Goal: Obtain resource: Download file/media

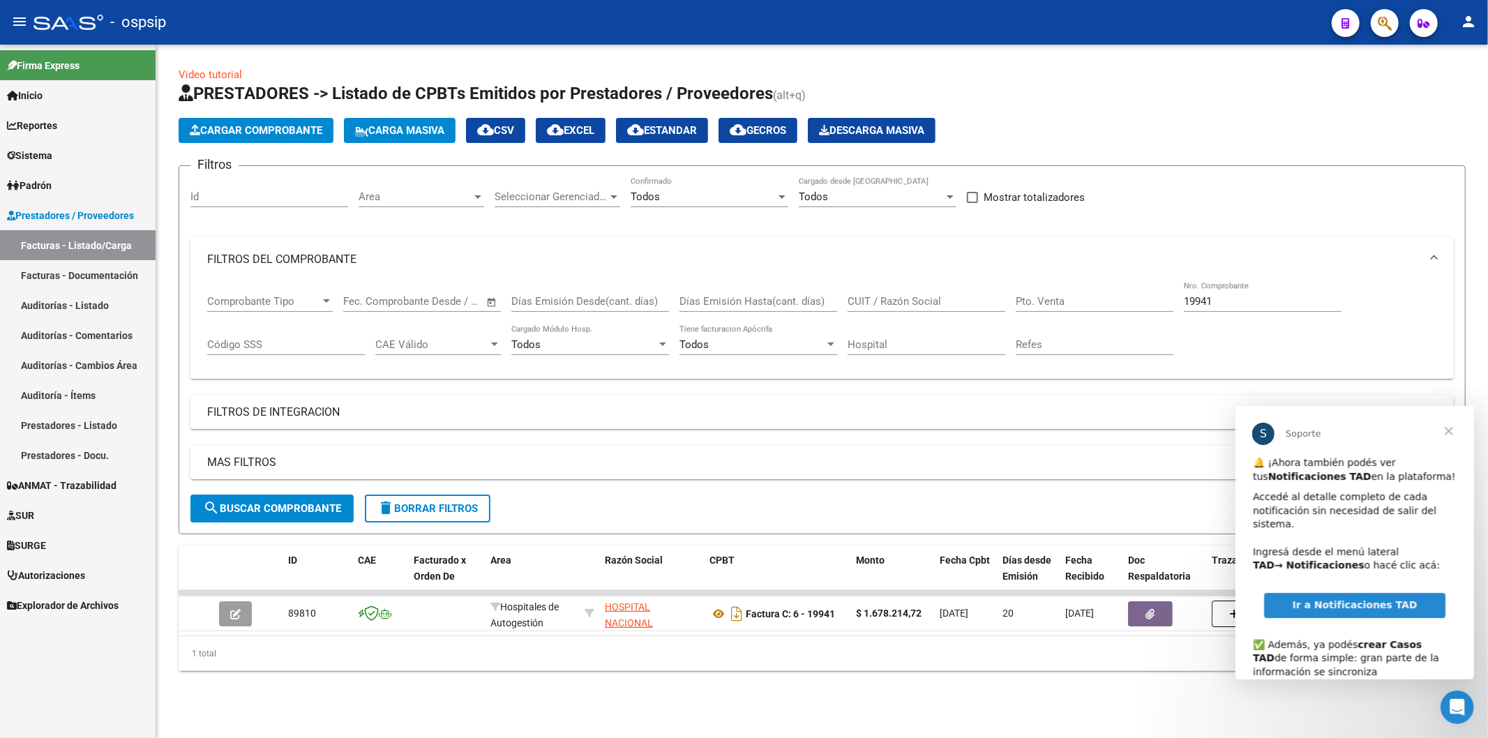
click at [1455, 432] on span "Cerrar" at bounding box center [1448, 430] width 50 height 50
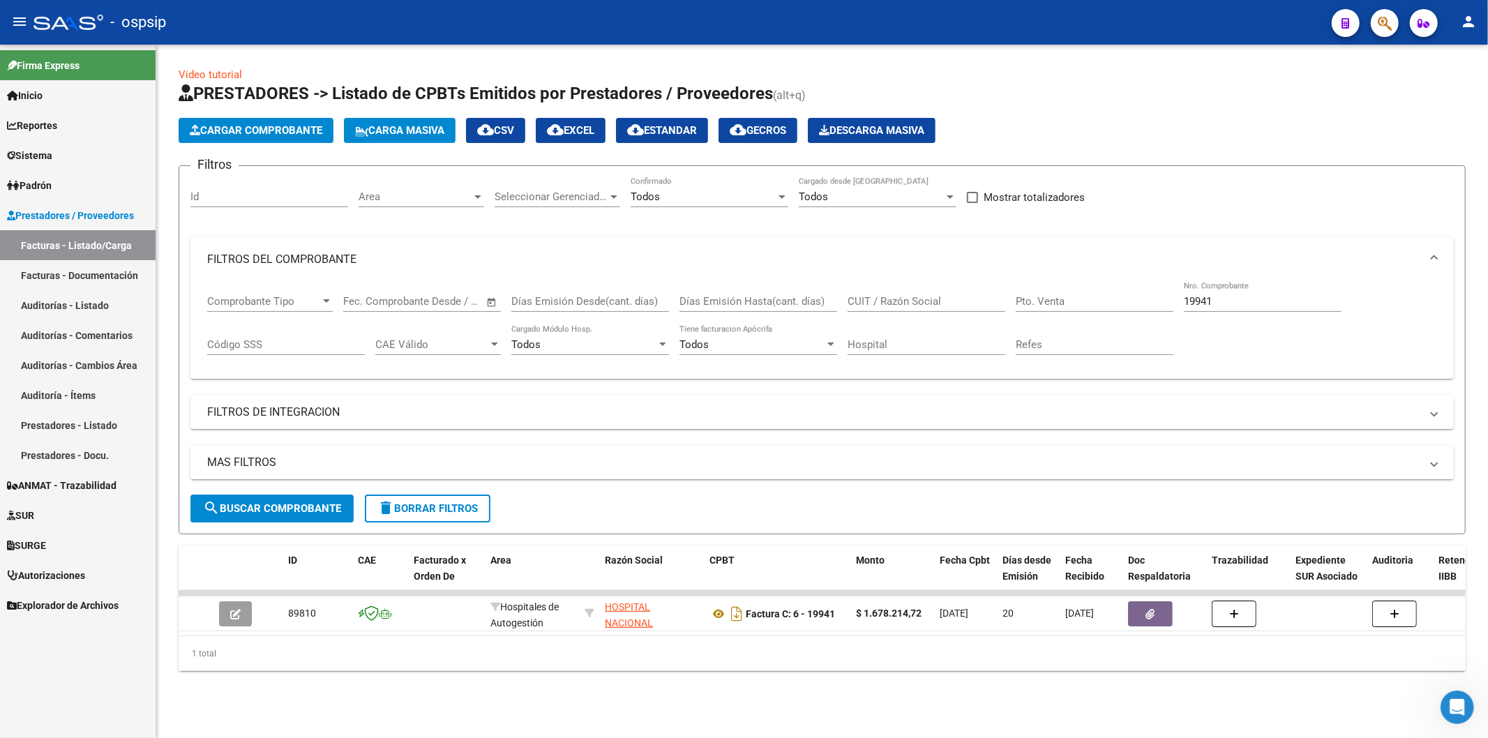
click at [1264, 304] on input "19941" at bounding box center [1263, 301] width 158 height 13
type input "1"
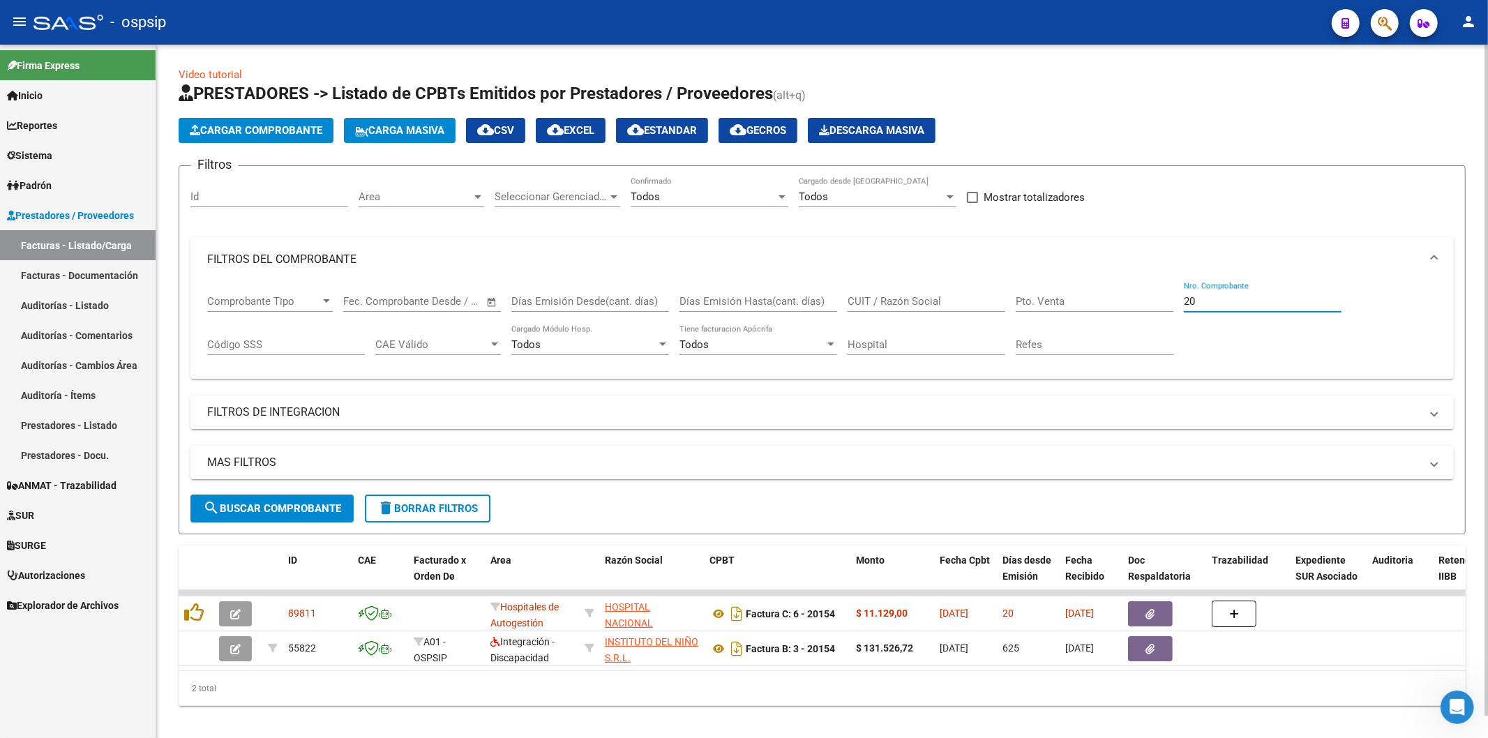
type input "2"
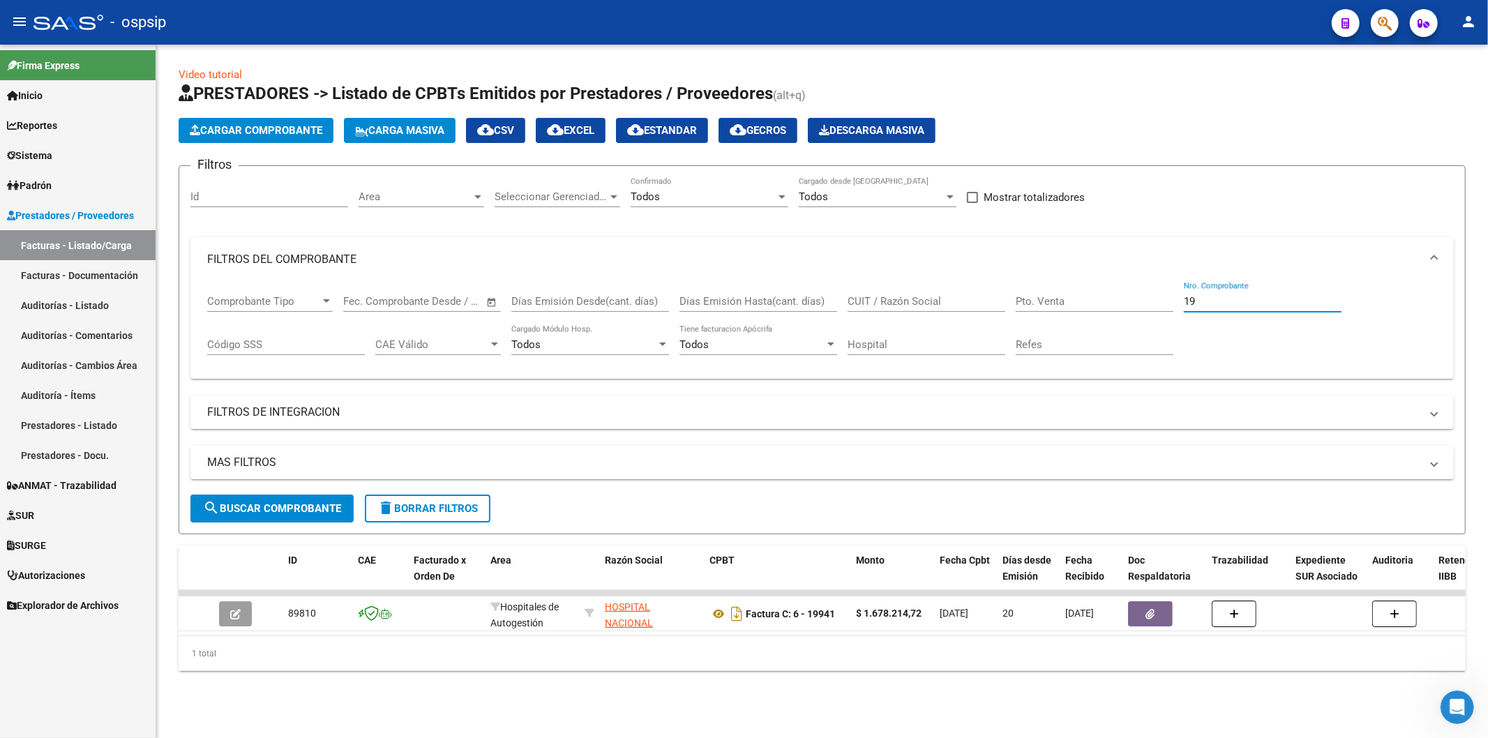
type input "1"
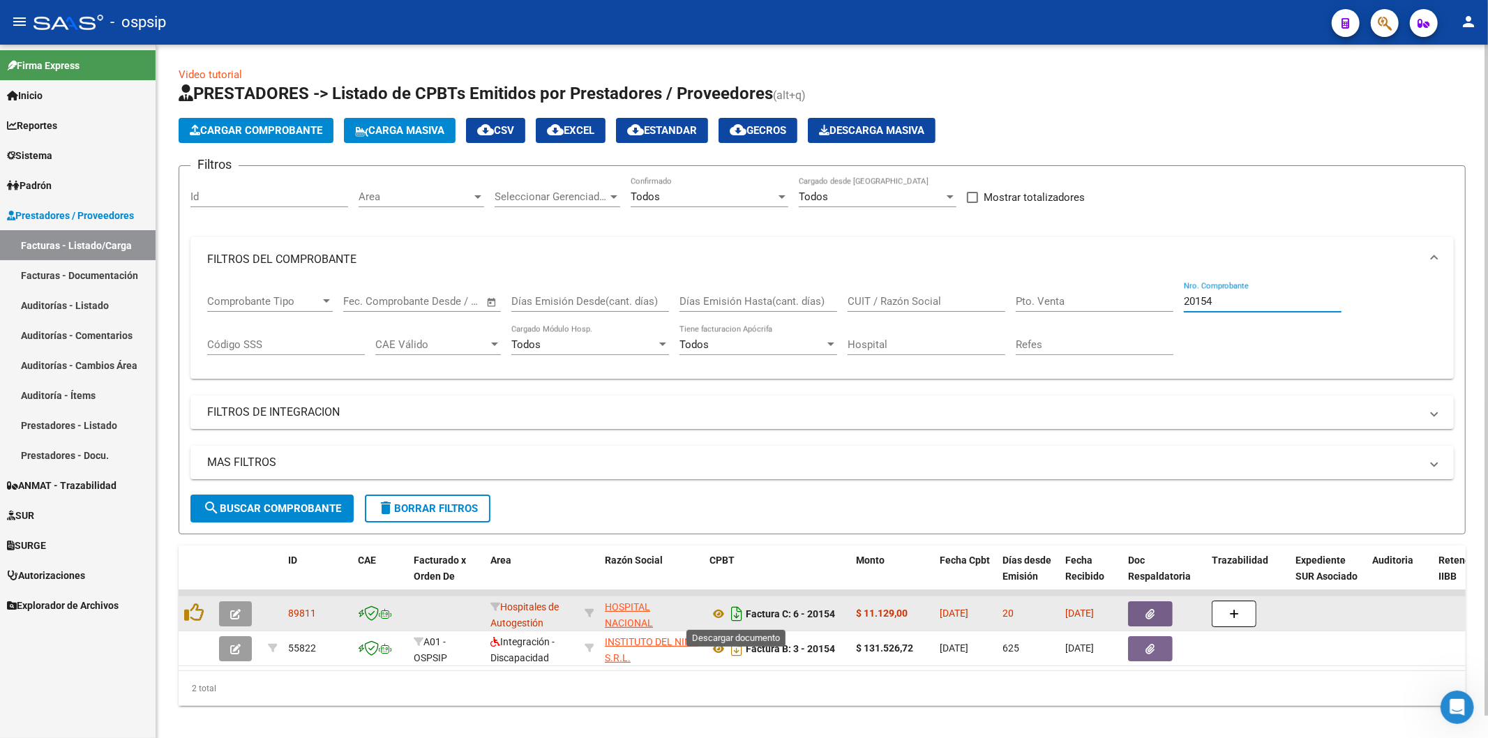
type input "20154"
click at [737, 617] on icon "Descargar documento" at bounding box center [737, 614] width 18 height 22
click at [1139, 611] on button "button" at bounding box center [1150, 613] width 45 height 25
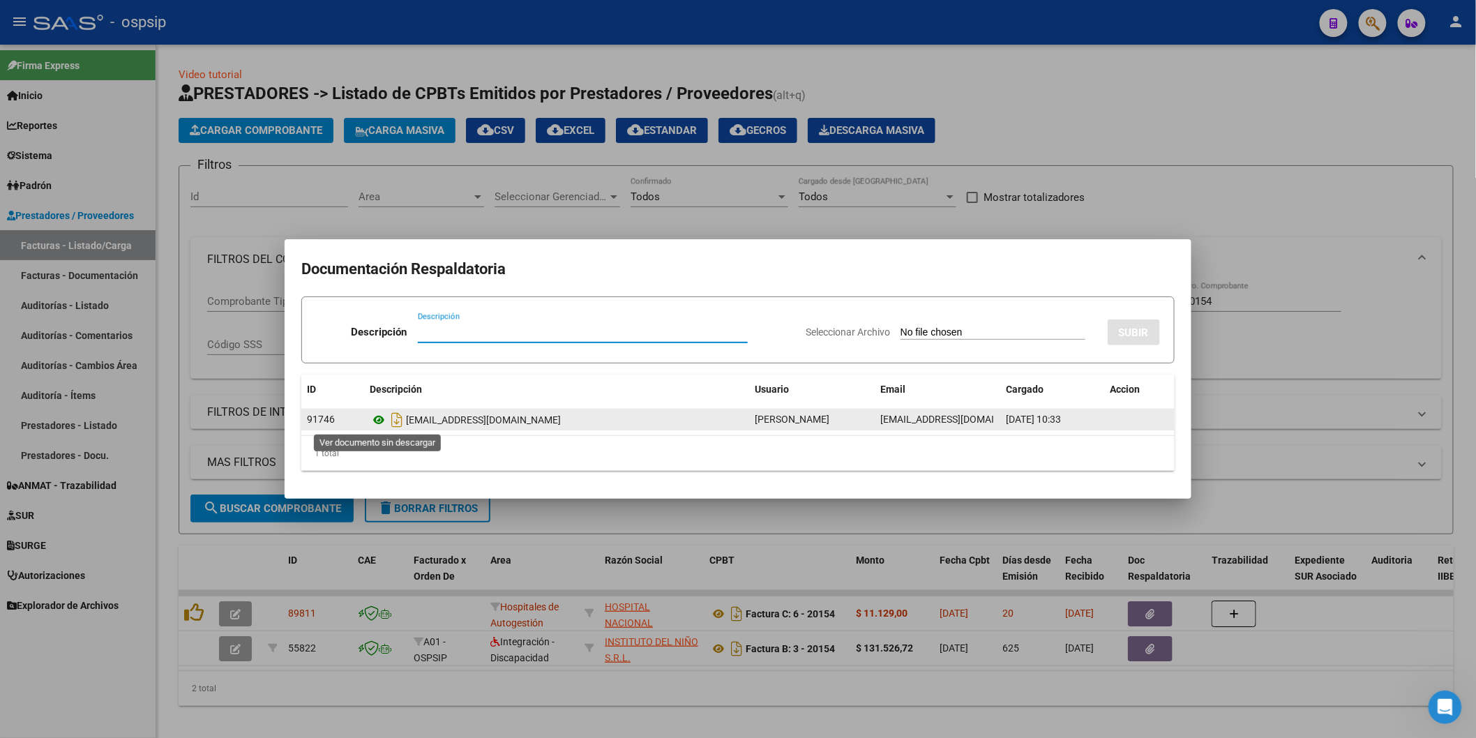
click at [373, 421] on icon at bounding box center [379, 420] width 18 height 17
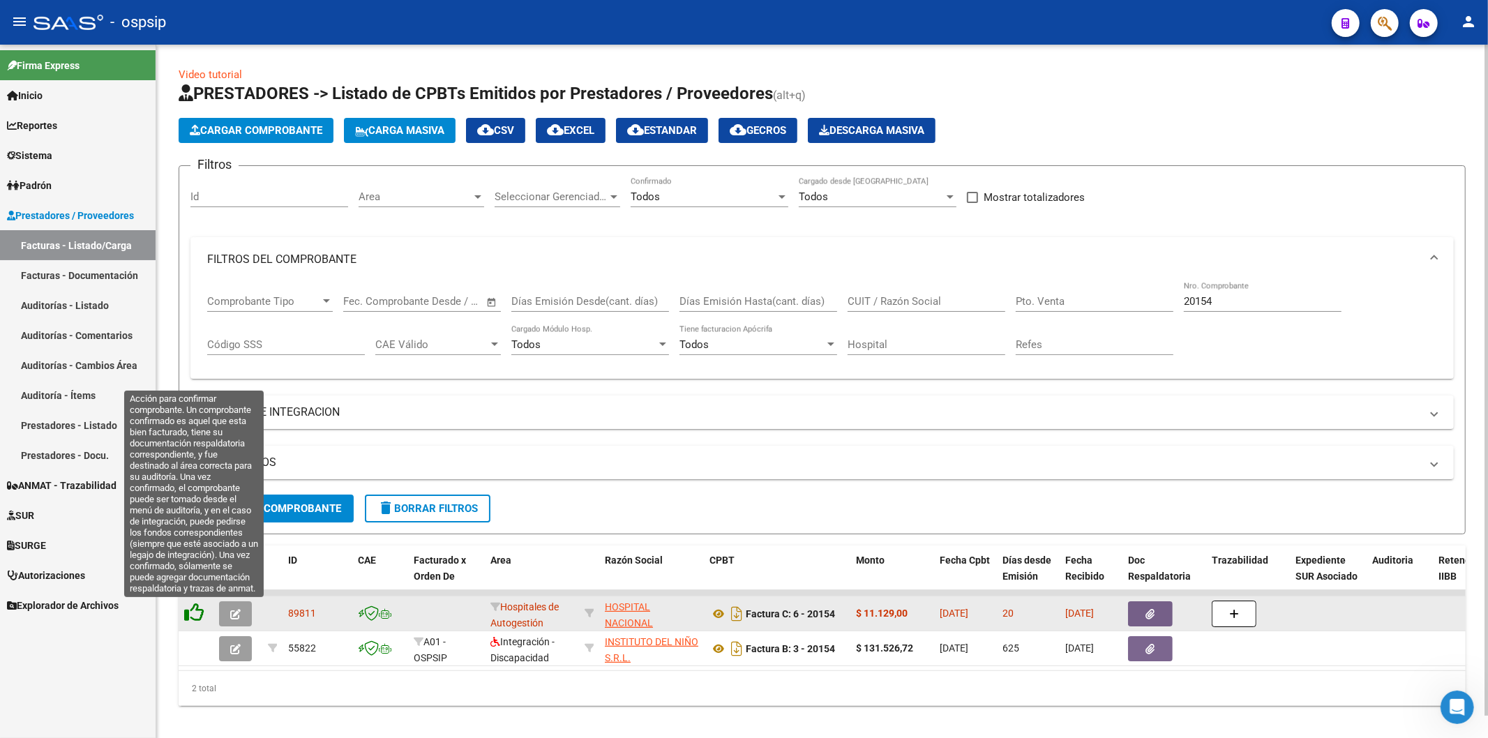
click at [197, 608] on icon at bounding box center [194, 613] width 20 height 20
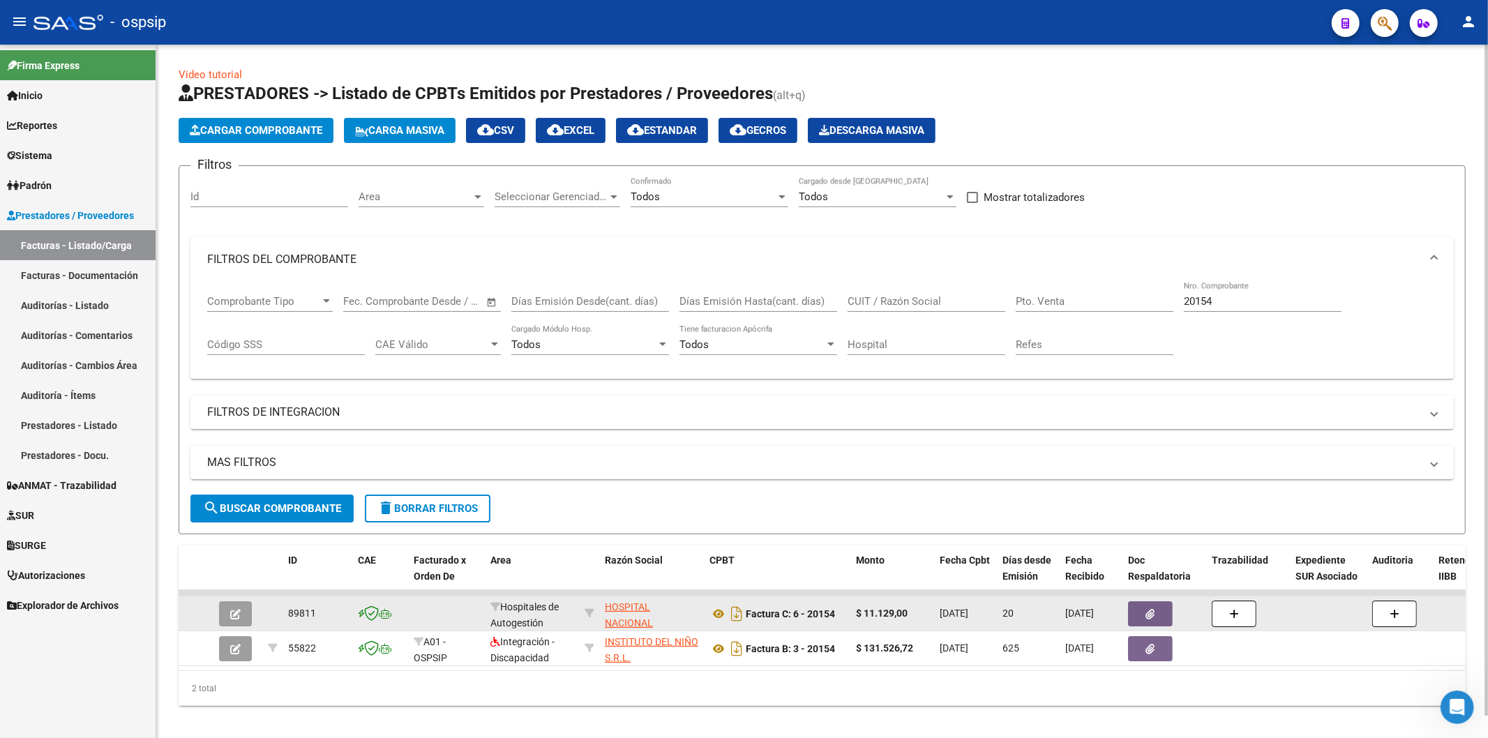
click at [1254, 304] on input "20154" at bounding box center [1263, 301] width 158 height 13
type input "2"
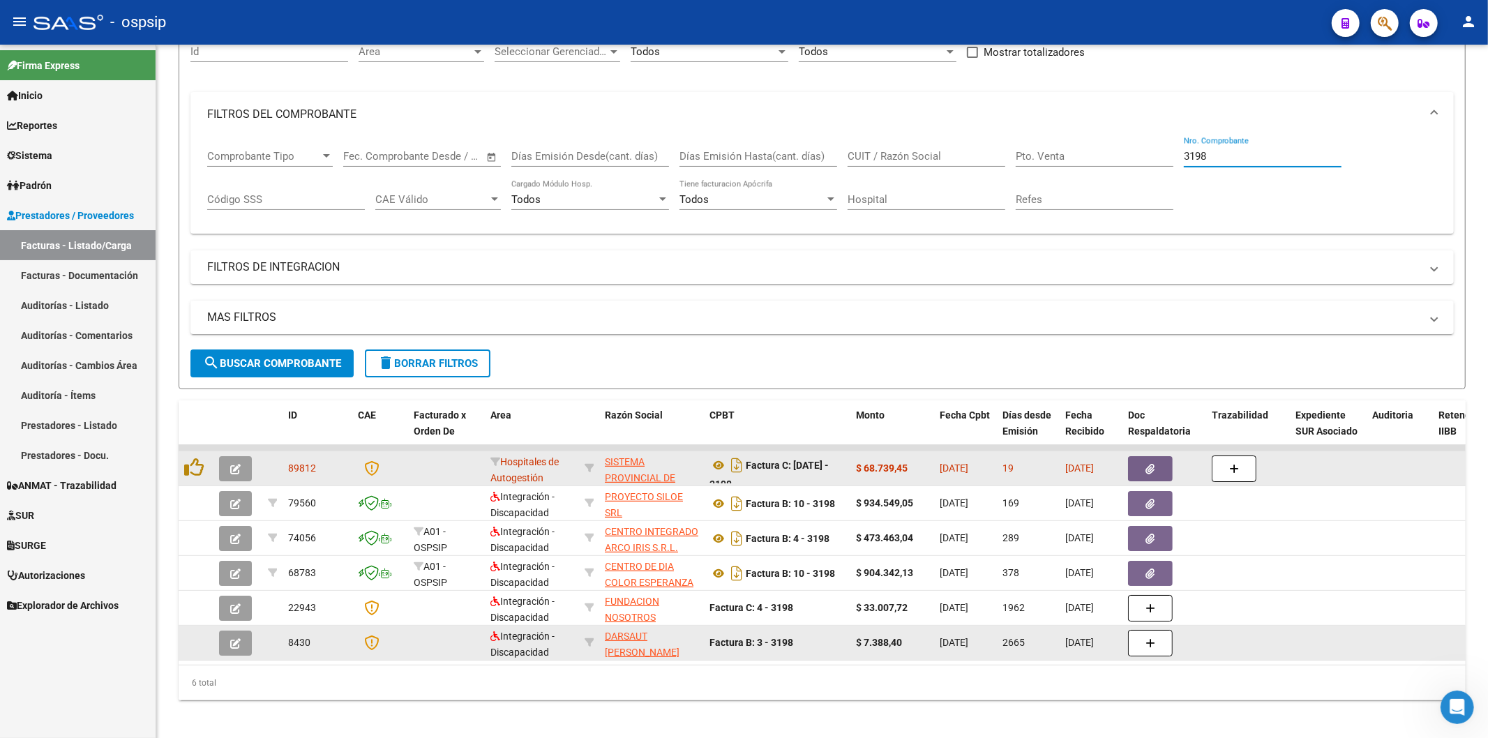
scroll to position [155, 0]
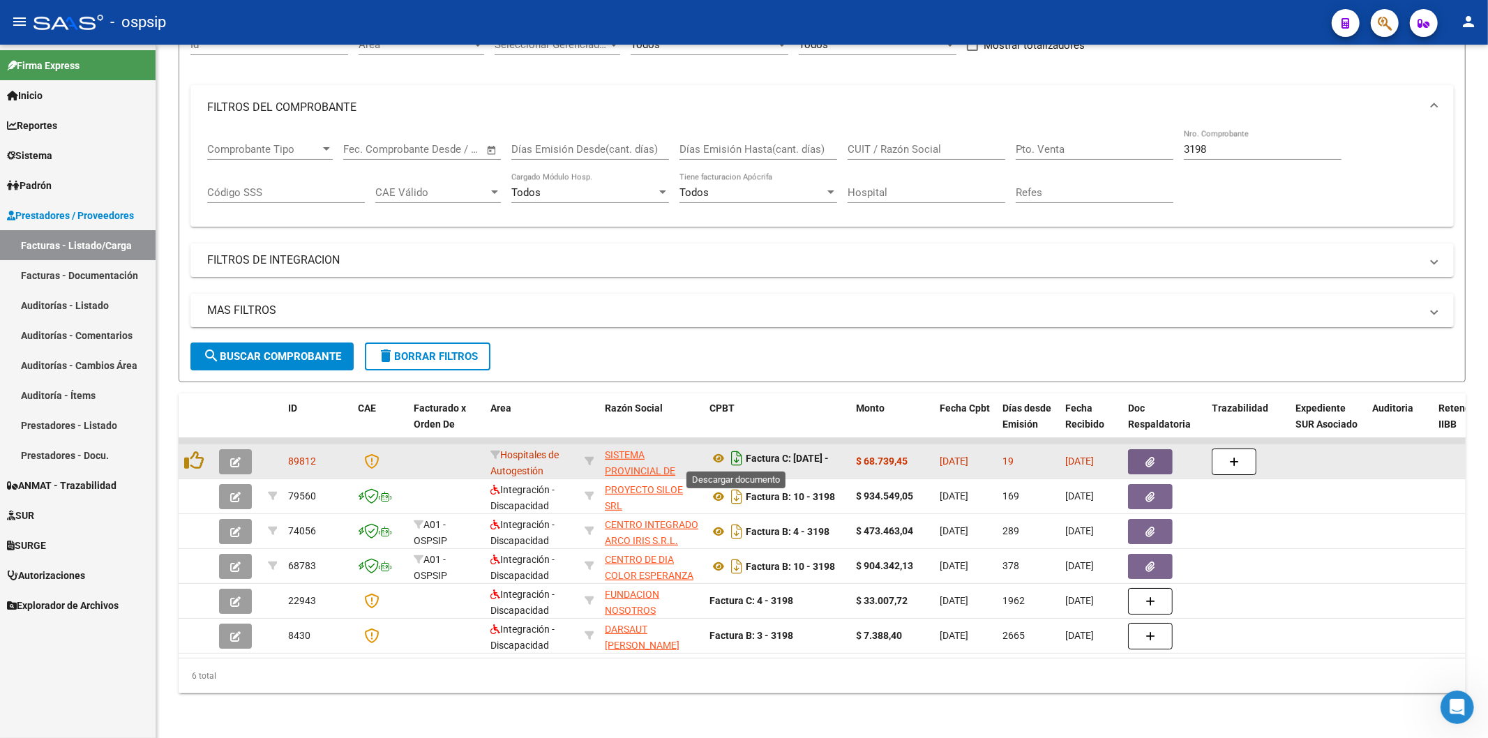
click at [740, 451] on icon "Descargar documento" at bounding box center [737, 458] width 18 height 22
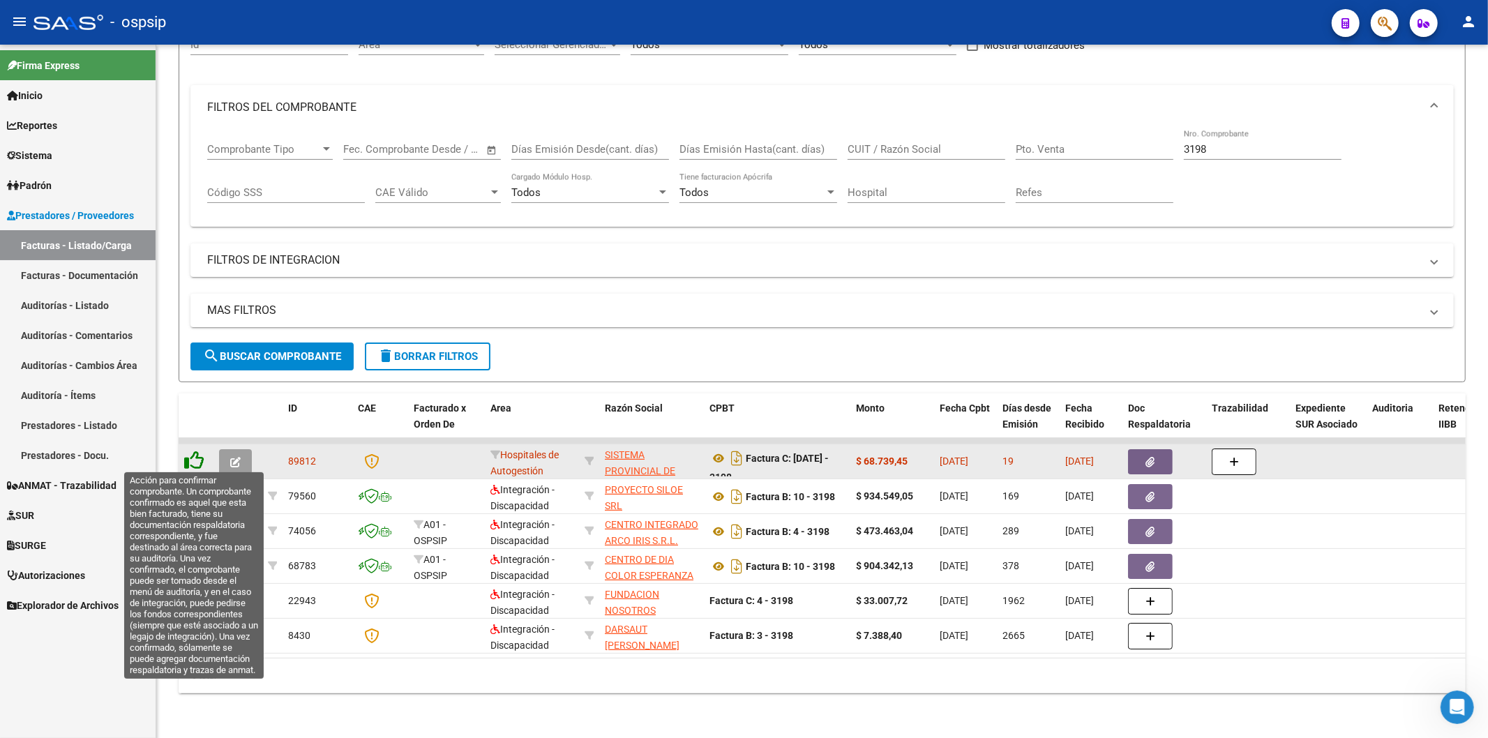
click at [200, 456] on icon at bounding box center [194, 461] width 20 height 20
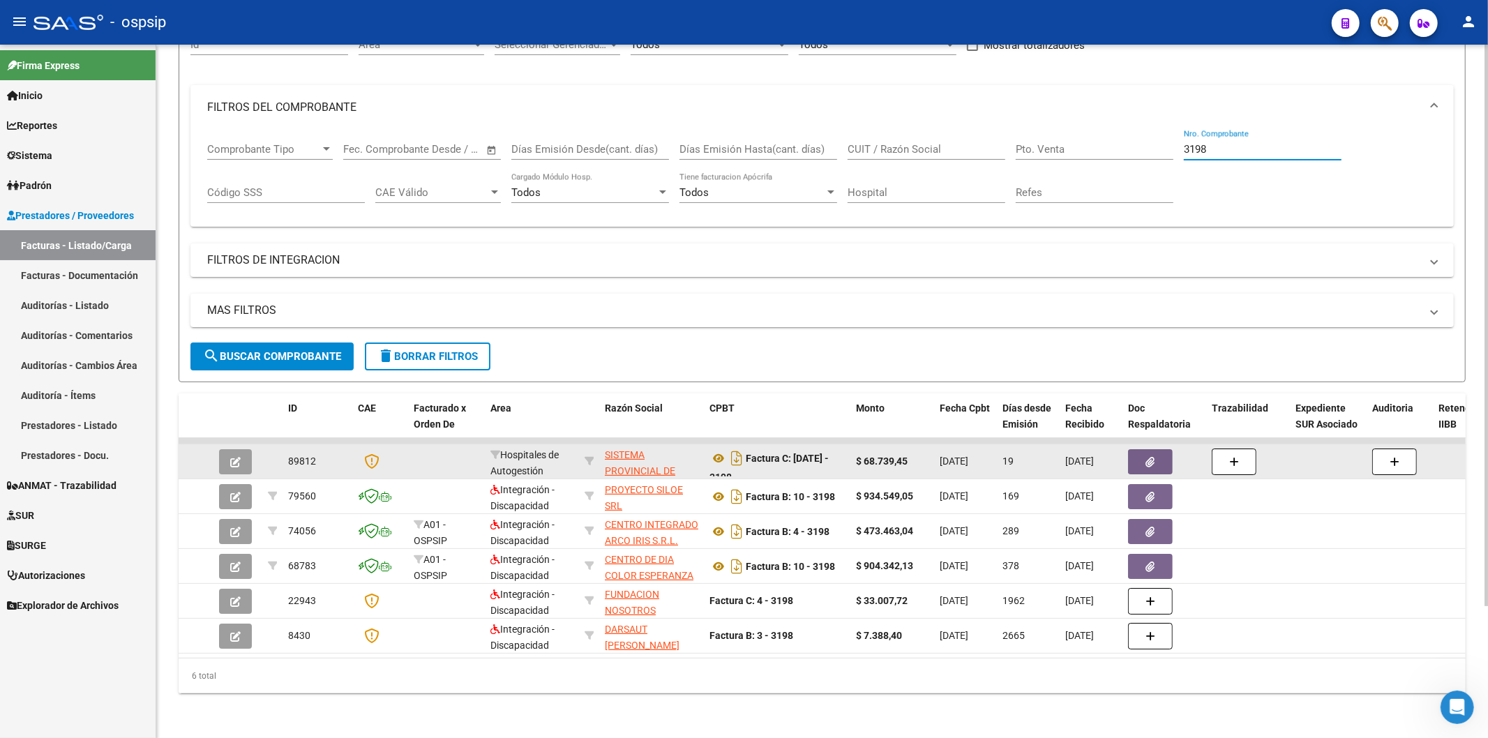
click at [1273, 143] on input "3198" at bounding box center [1263, 149] width 158 height 13
type input "3"
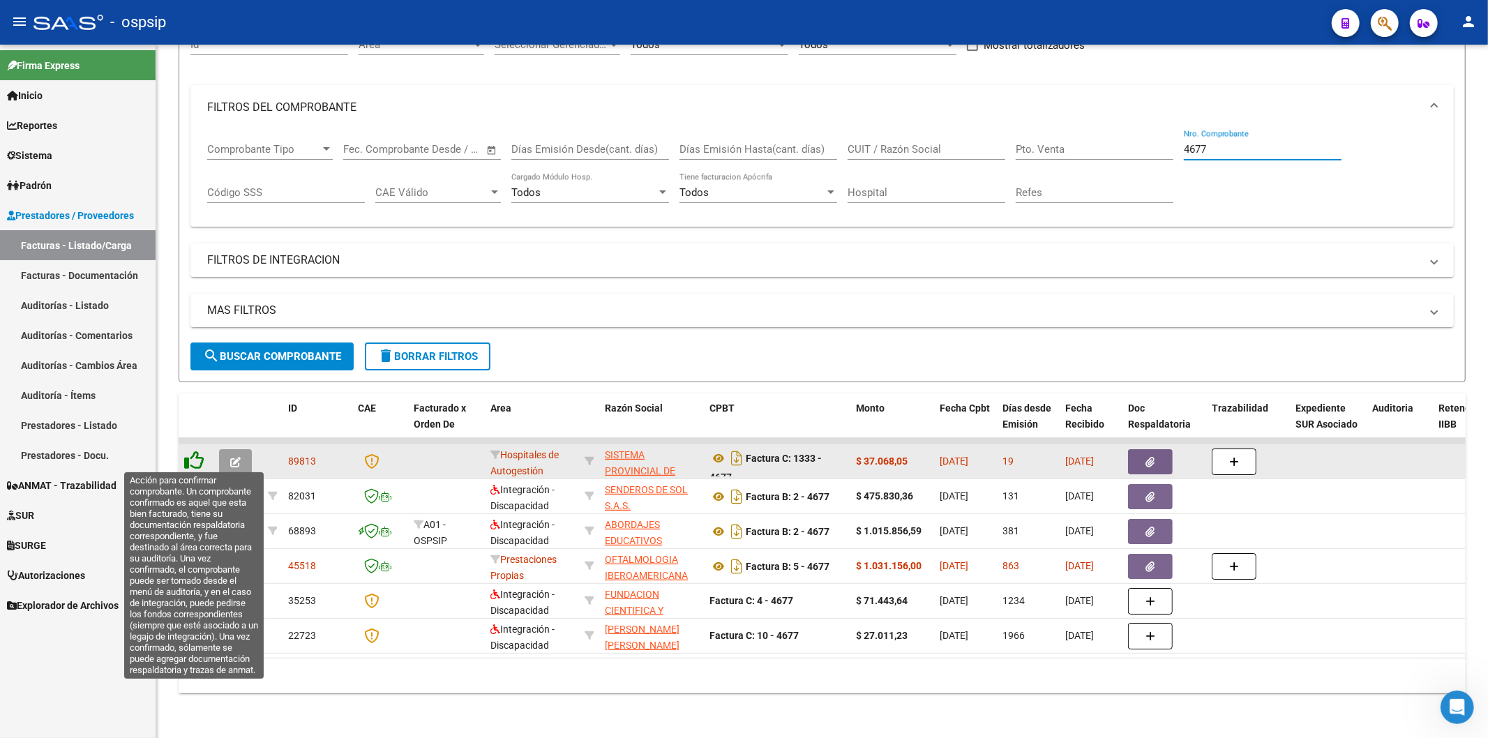
type input "4677"
click at [199, 455] on icon at bounding box center [194, 461] width 20 height 20
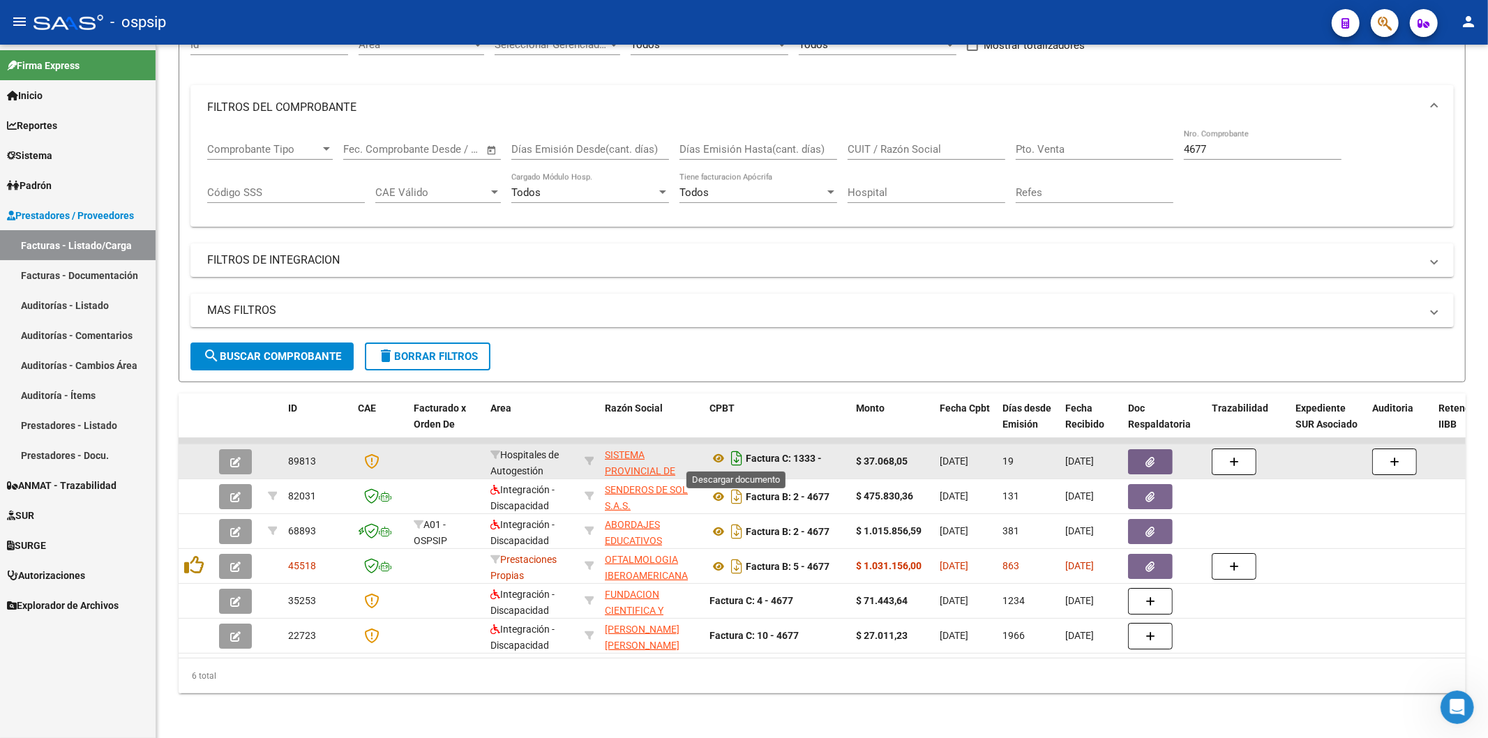
click at [737, 455] on icon "Descargar documento" at bounding box center [737, 458] width 18 height 22
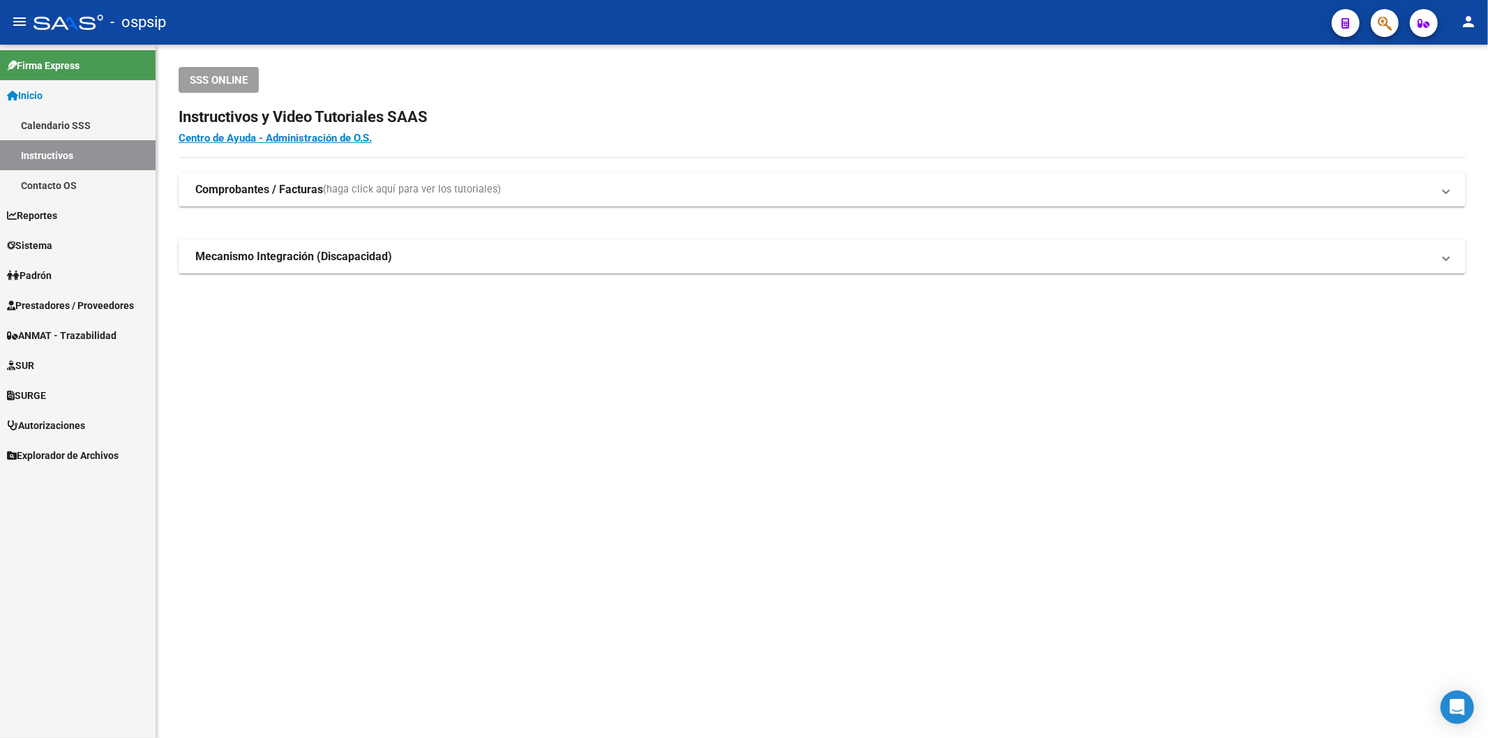
click at [86, 311] on span "Prestadores / Proveedores" at bounding box center [70, 305] width 127 height 15
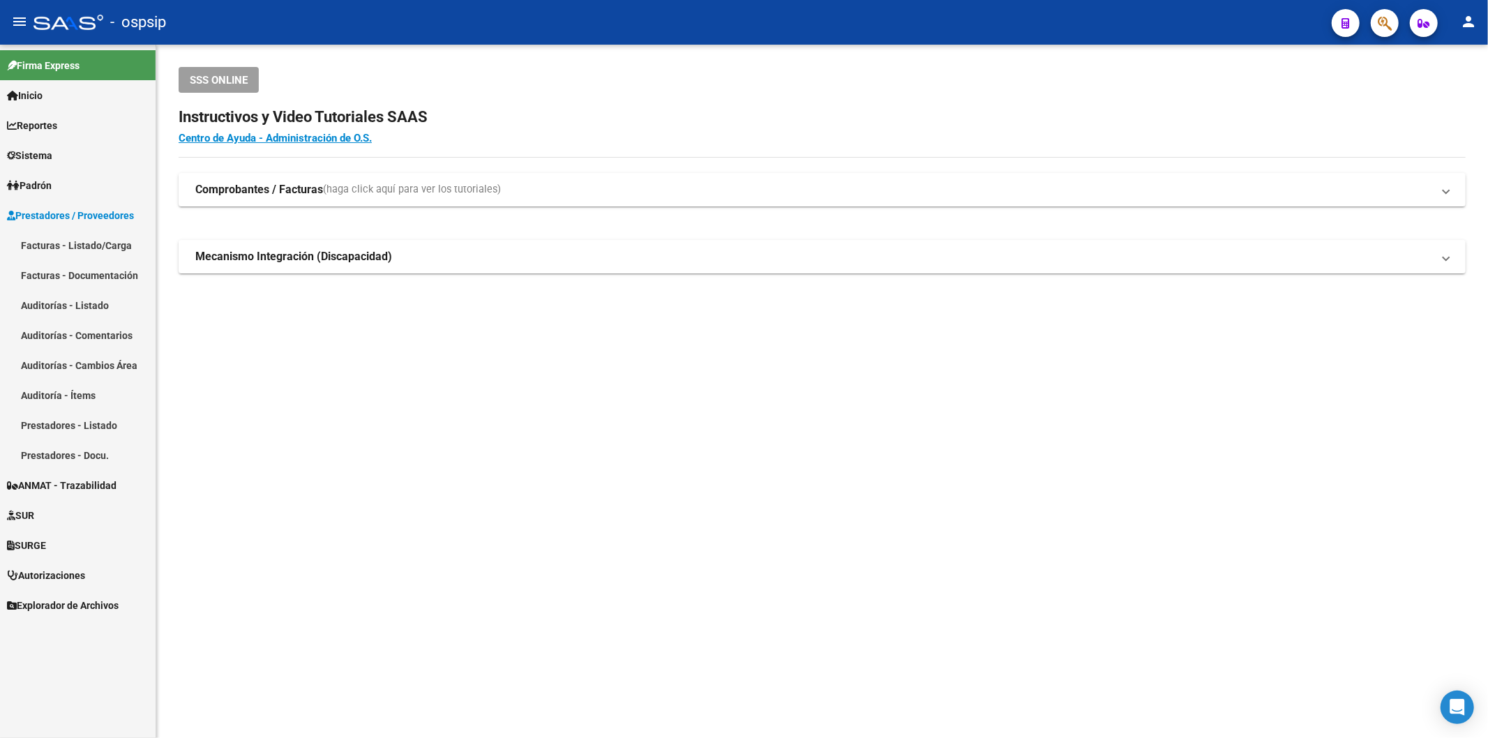
click at [94, 248] on link "Facturas - Listado/Carga" at bounding box center [78, 245] width 156 height 30
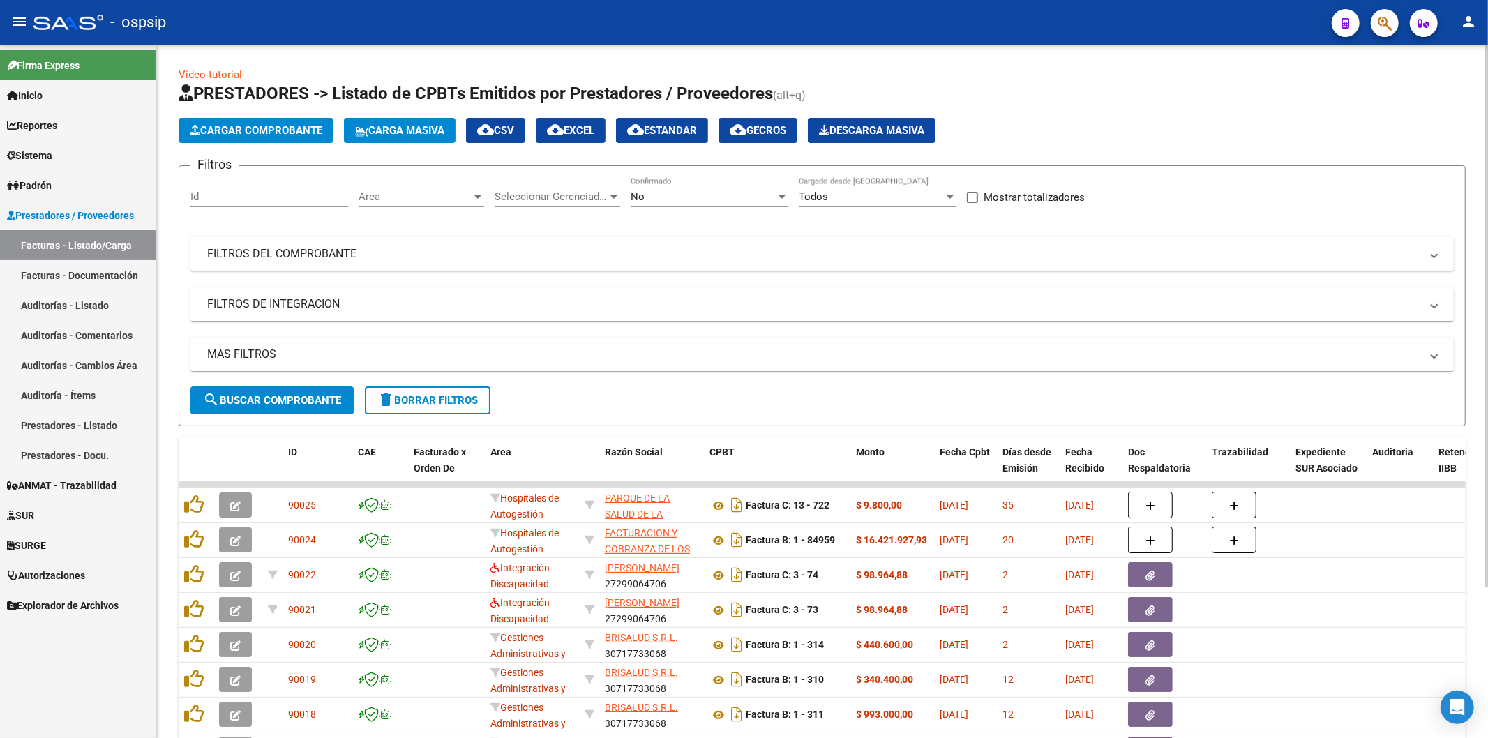
click at [660, 204] on div "No Confirmado" at bounding box center [710, 192] width 158 height 30
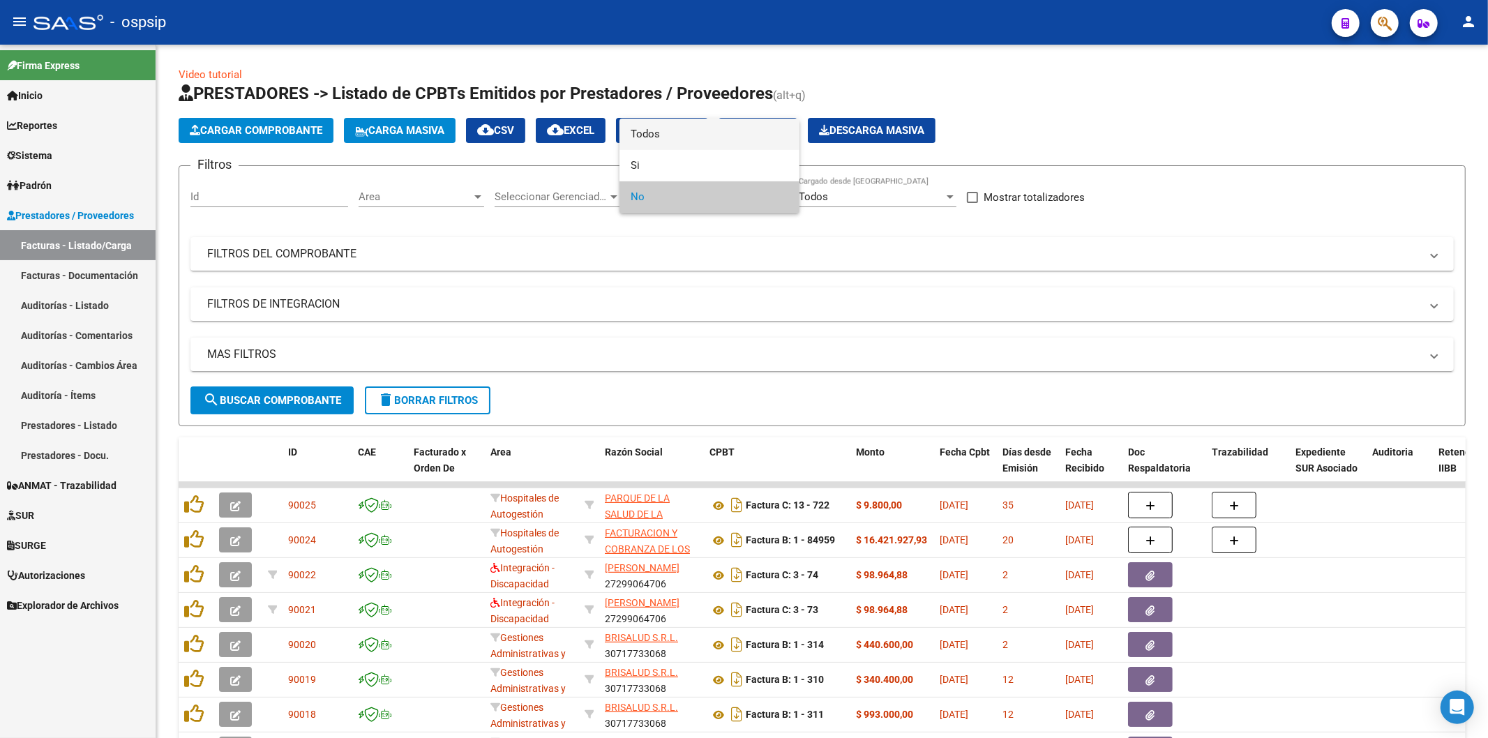
click at [661, 134] on span "Todos" at bounding box center [710, 134] width 158 height 31
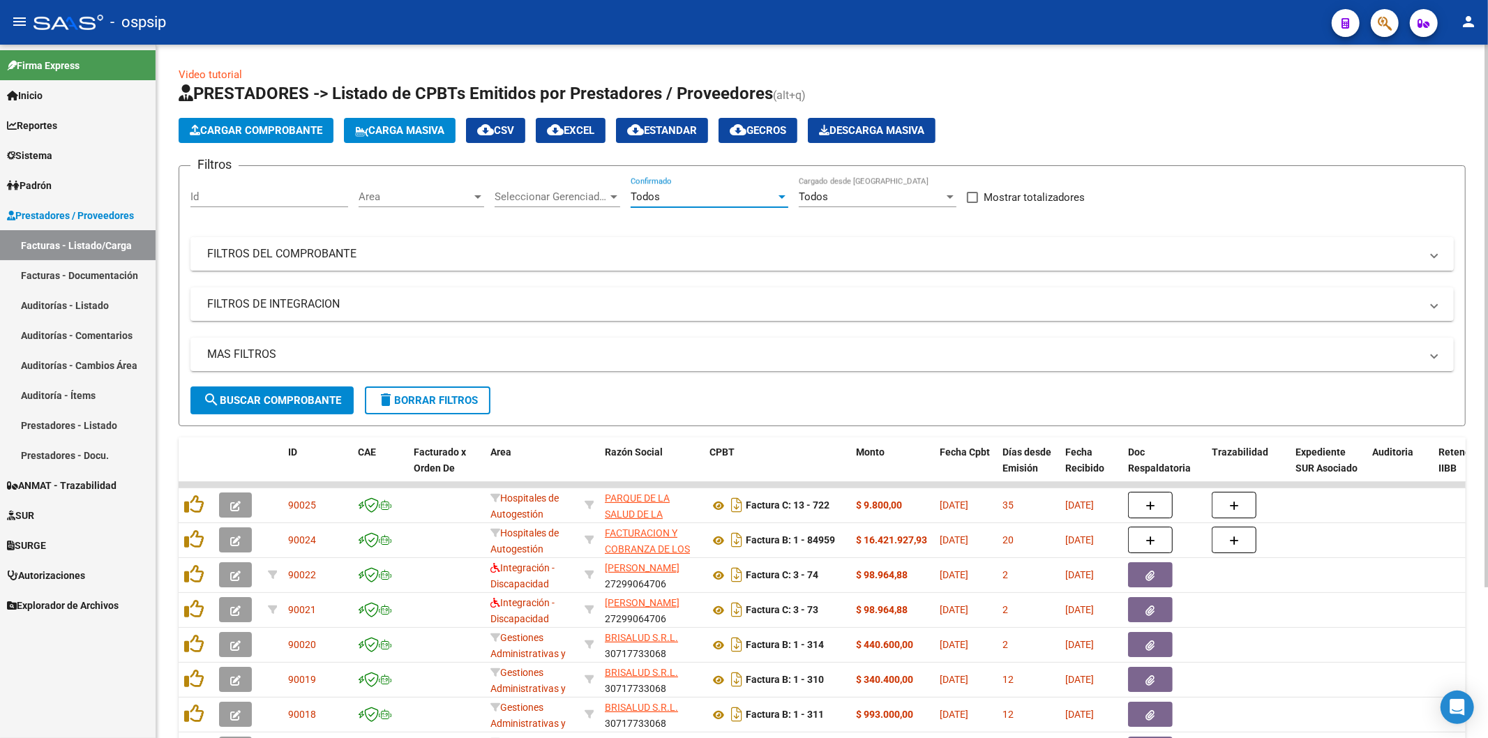
click at [251, 255] on mat-panel-title "FILTROS DEL COMPROBANTE" at bounding box center [813, 253] width 1213 height 15
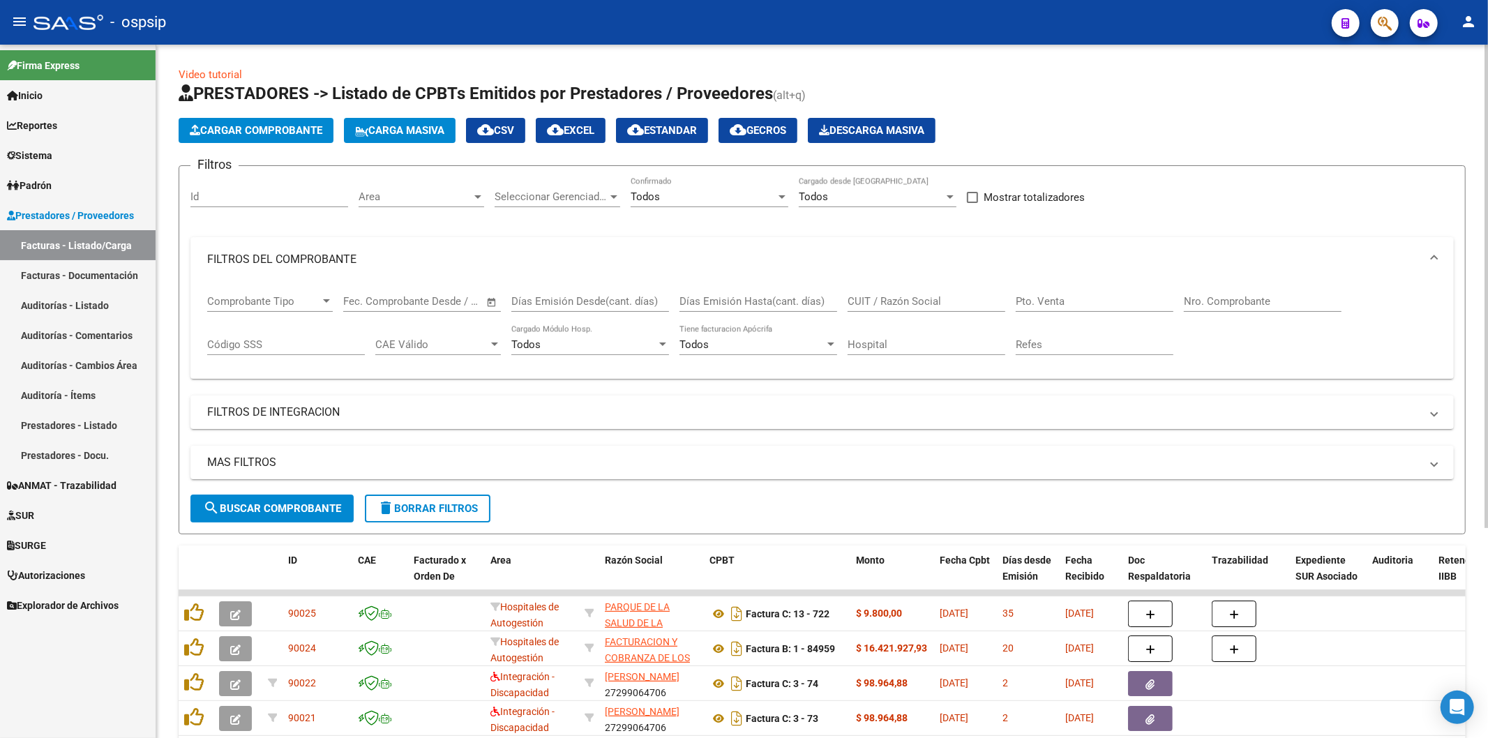
click at [1224, 301] on input "Nro. Comprobante" at bounding box center [1263, 301] width 158 height 13
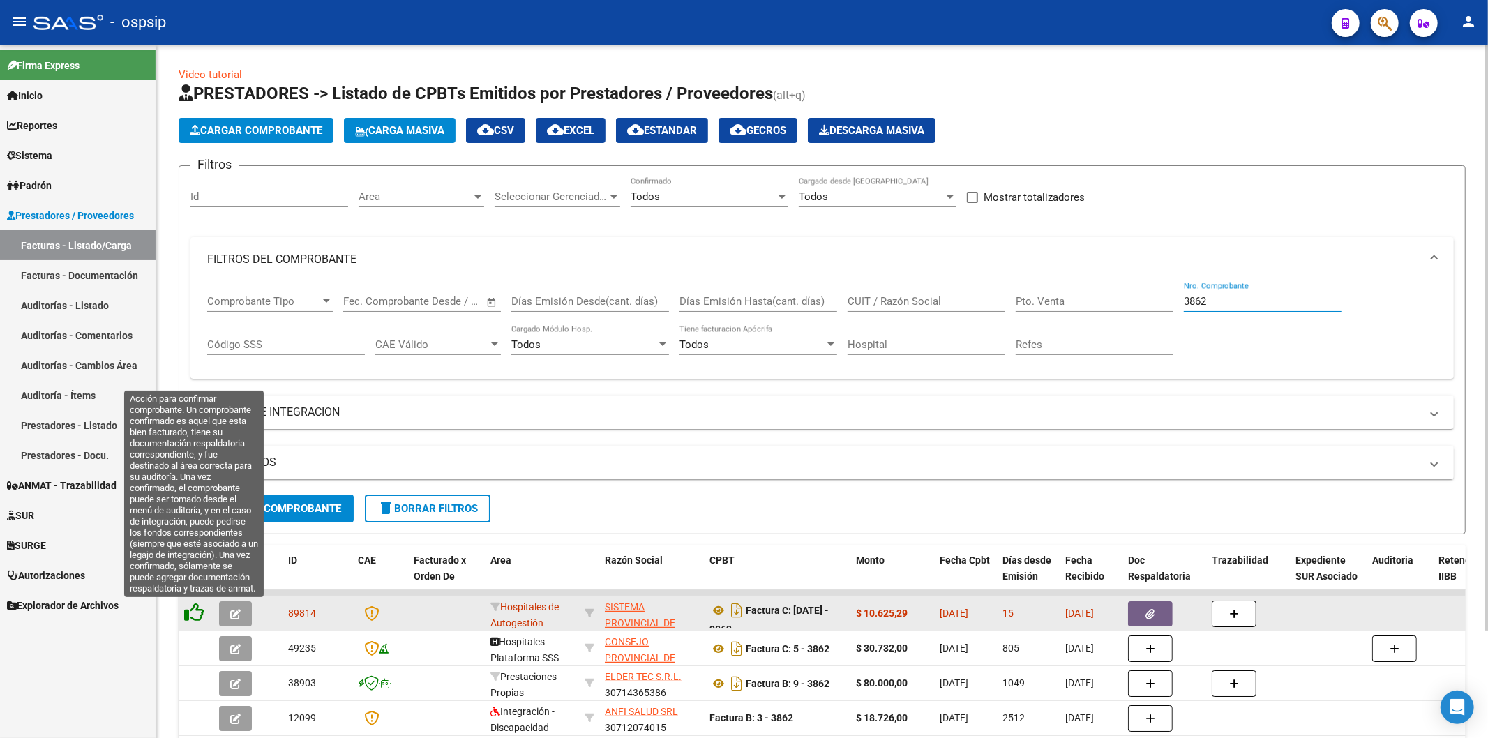
click at [191, 610] on icon at bounding box center [194, 613] width 20 height 20
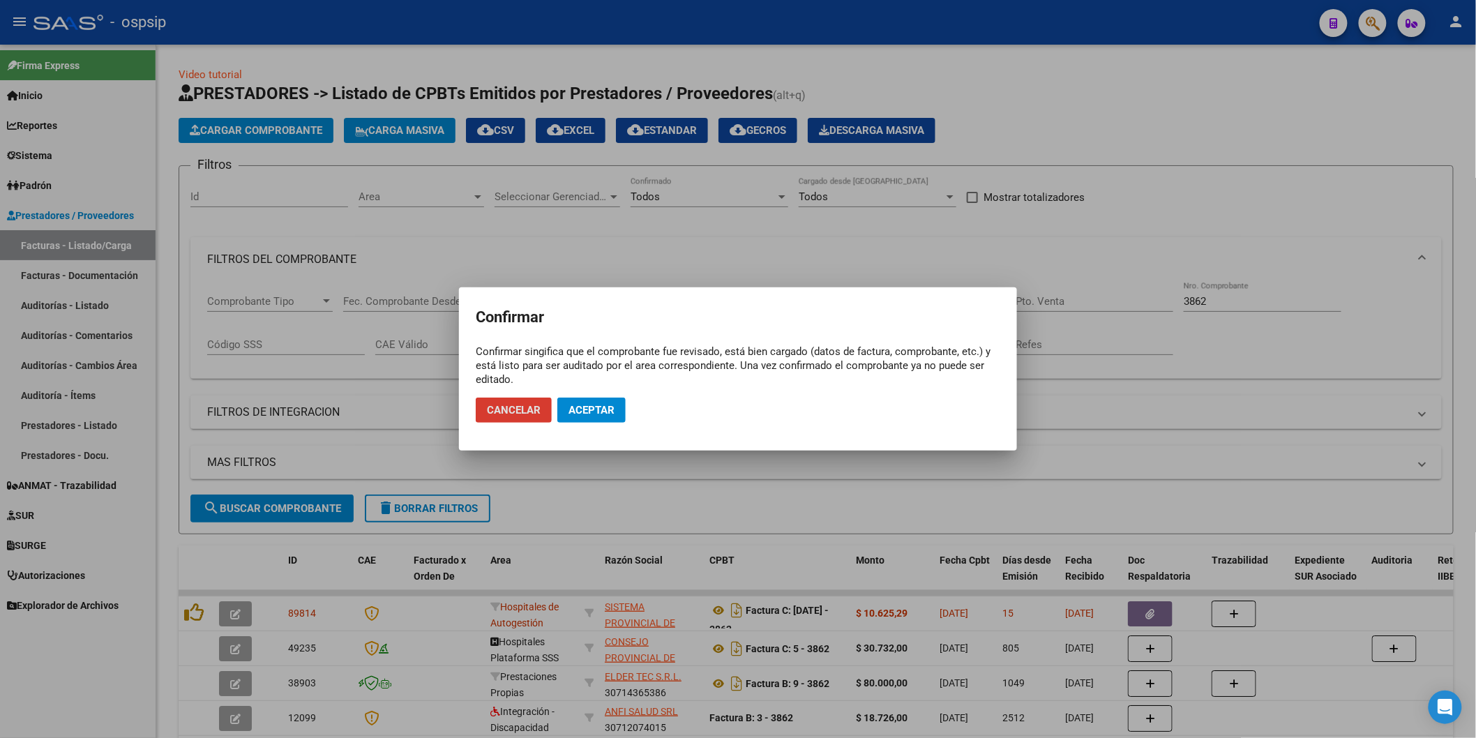
click at [599, 402] on button "Aceptar" at bounding box center [591, 410] width 68 height 25
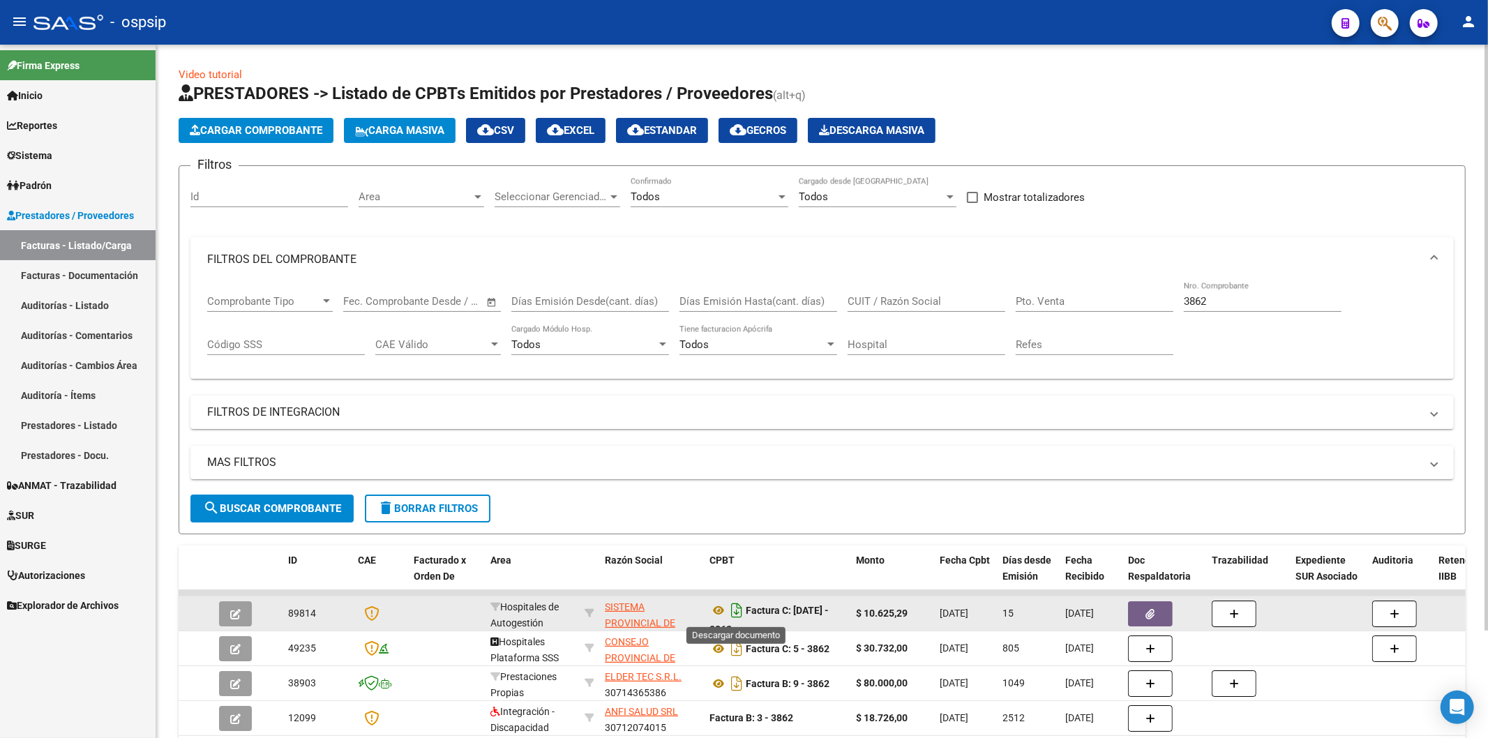
click at [737, 610] on icon "Descargar documento" at bounding box center [737, 610] width 18 height 22
click at [1223, 291] on div "3862 Nro. Comprobante" at bounding box center [1263, 297] width 158 height 30
type input "3"
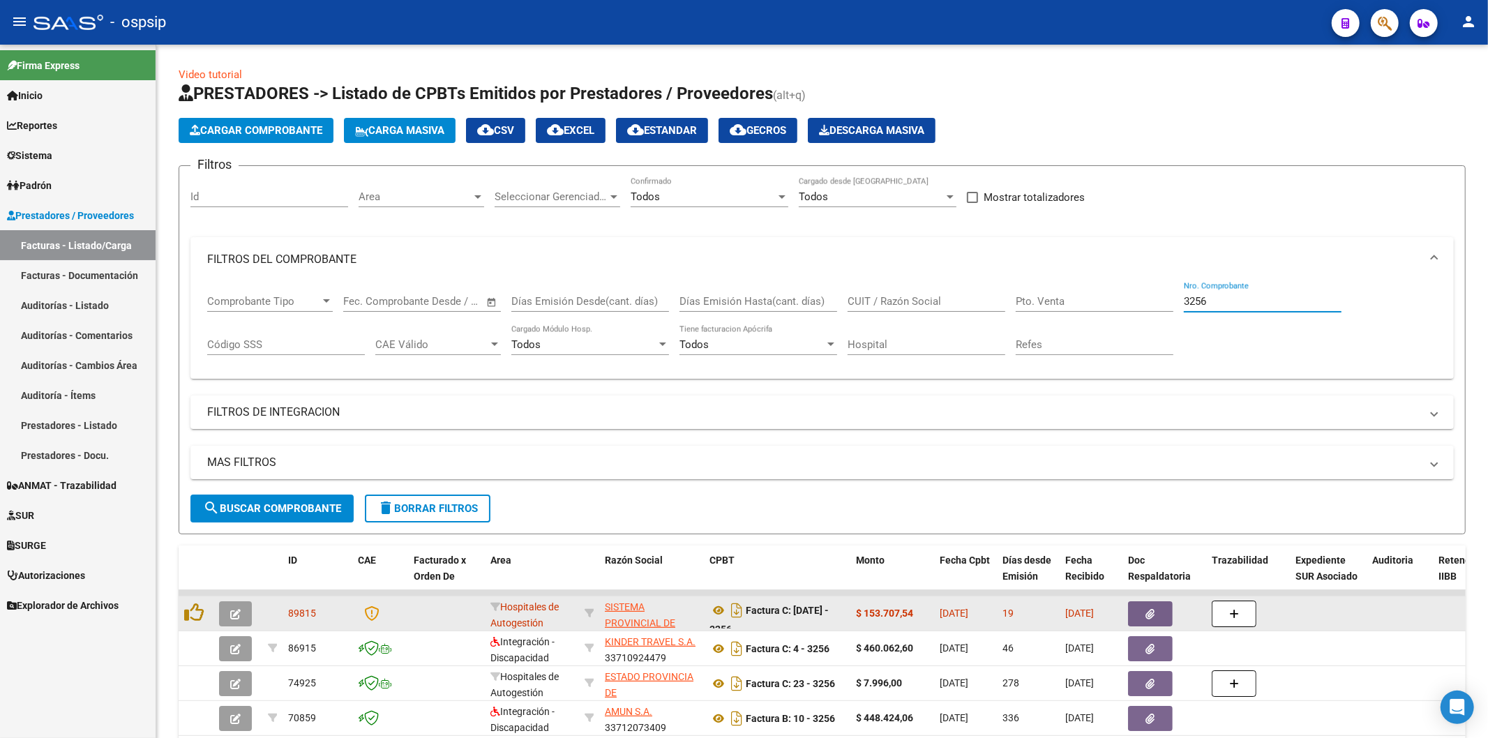
type input "3256"
click at [1143, 616] on button "button" at bounding box center [1150, 613] width 45 height 25
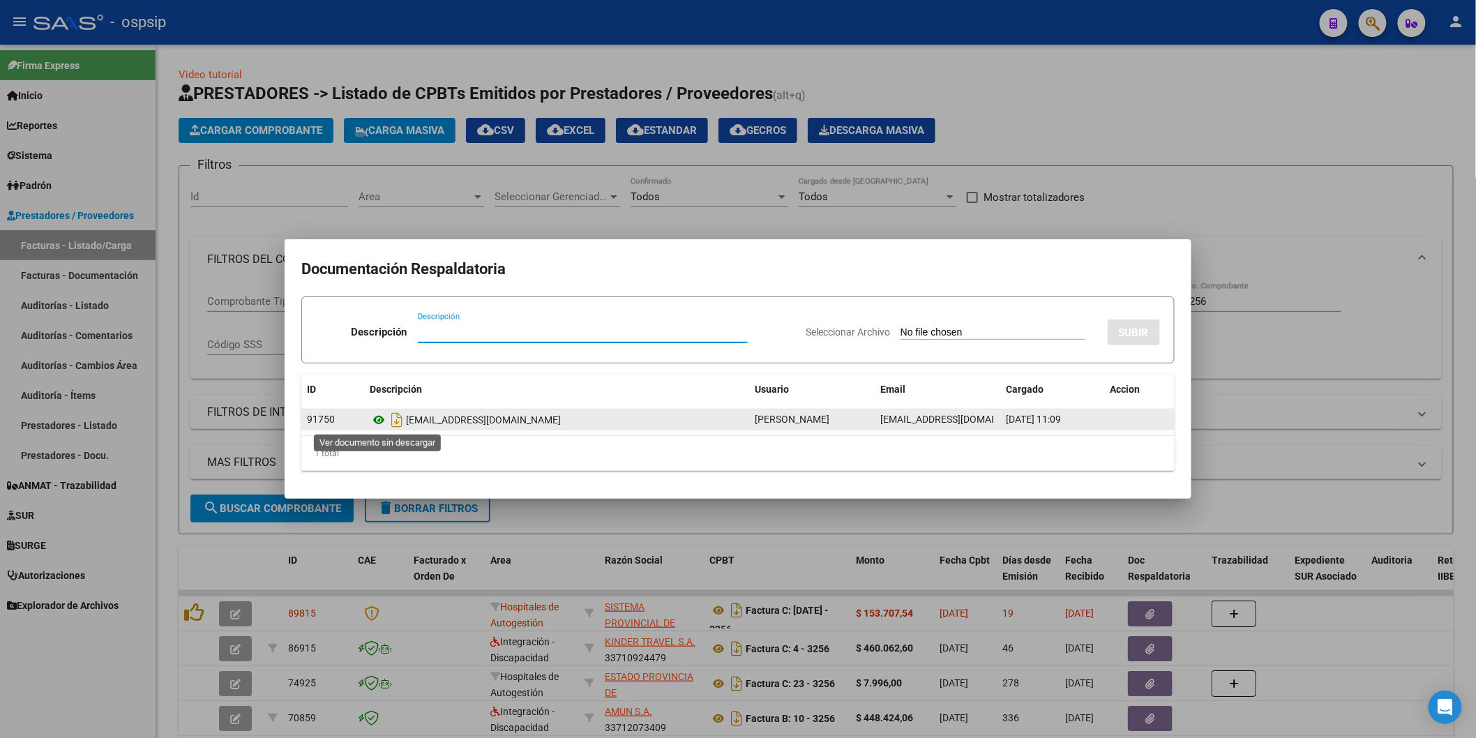
click at [375, 419] on icon at bounding box center [379, 420] width 18 height 17
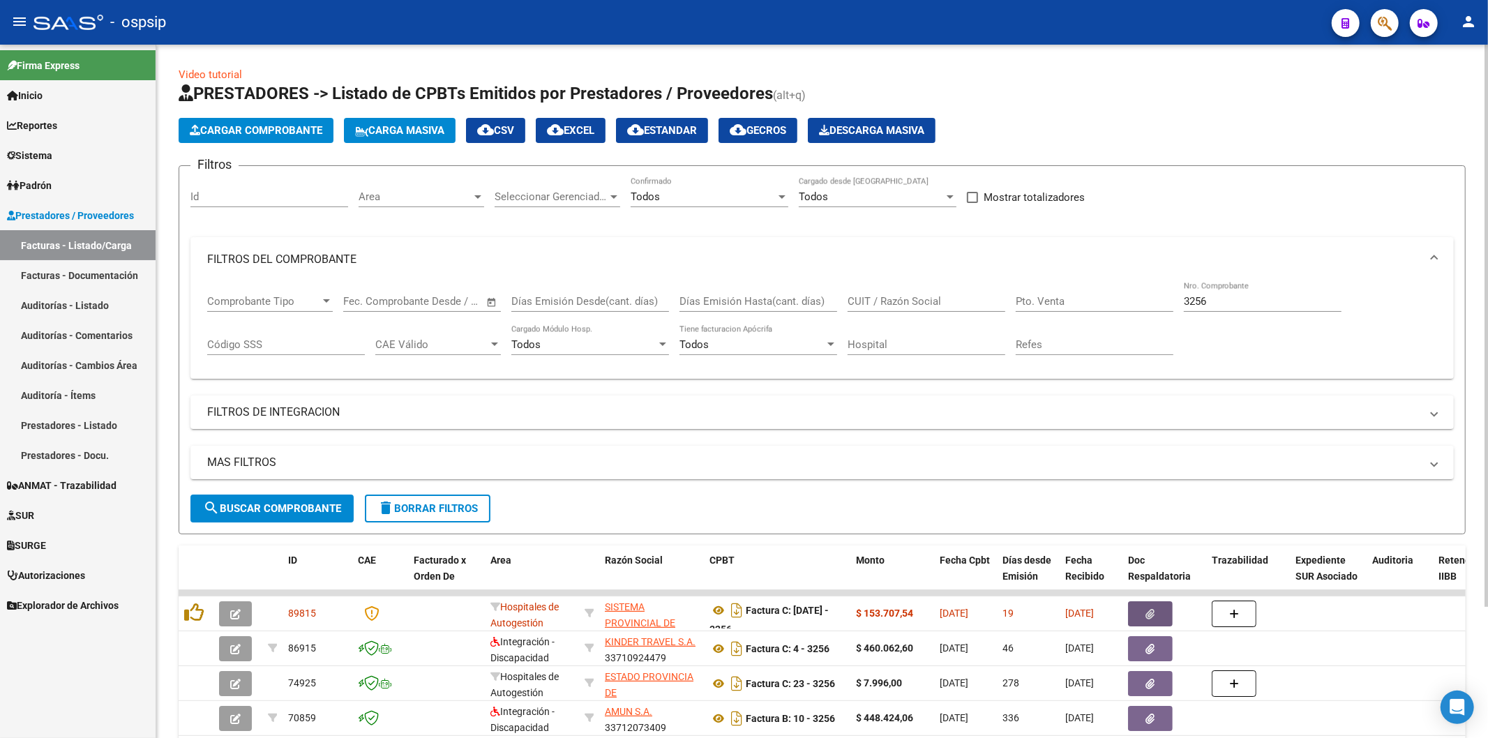
click at [1229, 311] on div "3256 Nro. Comprobante" at bounding box center [1263, 297] width 158 height 30
click at [1225, 298] on input "3256" at bounding box center [1263, 301] width 158 height 13
type input "3"
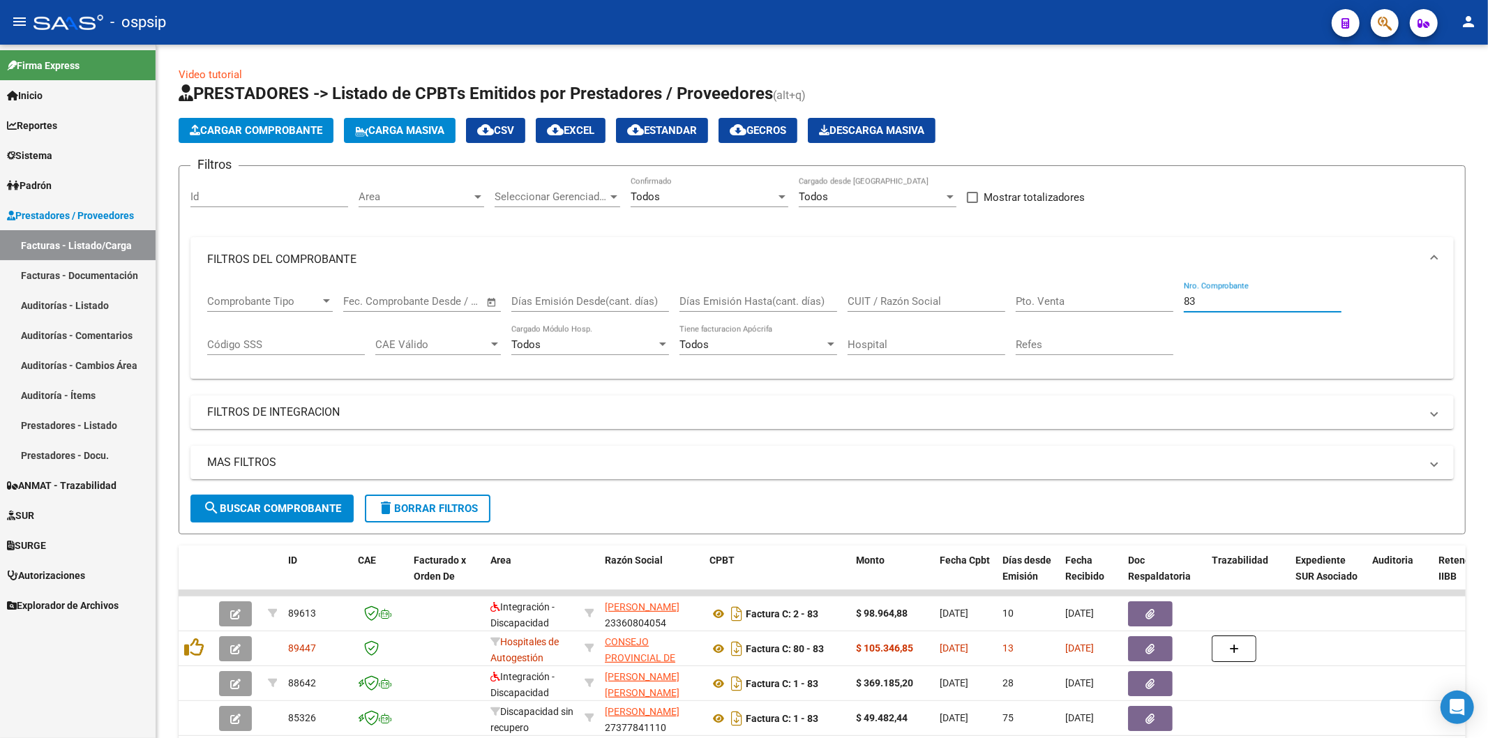
type input "83"
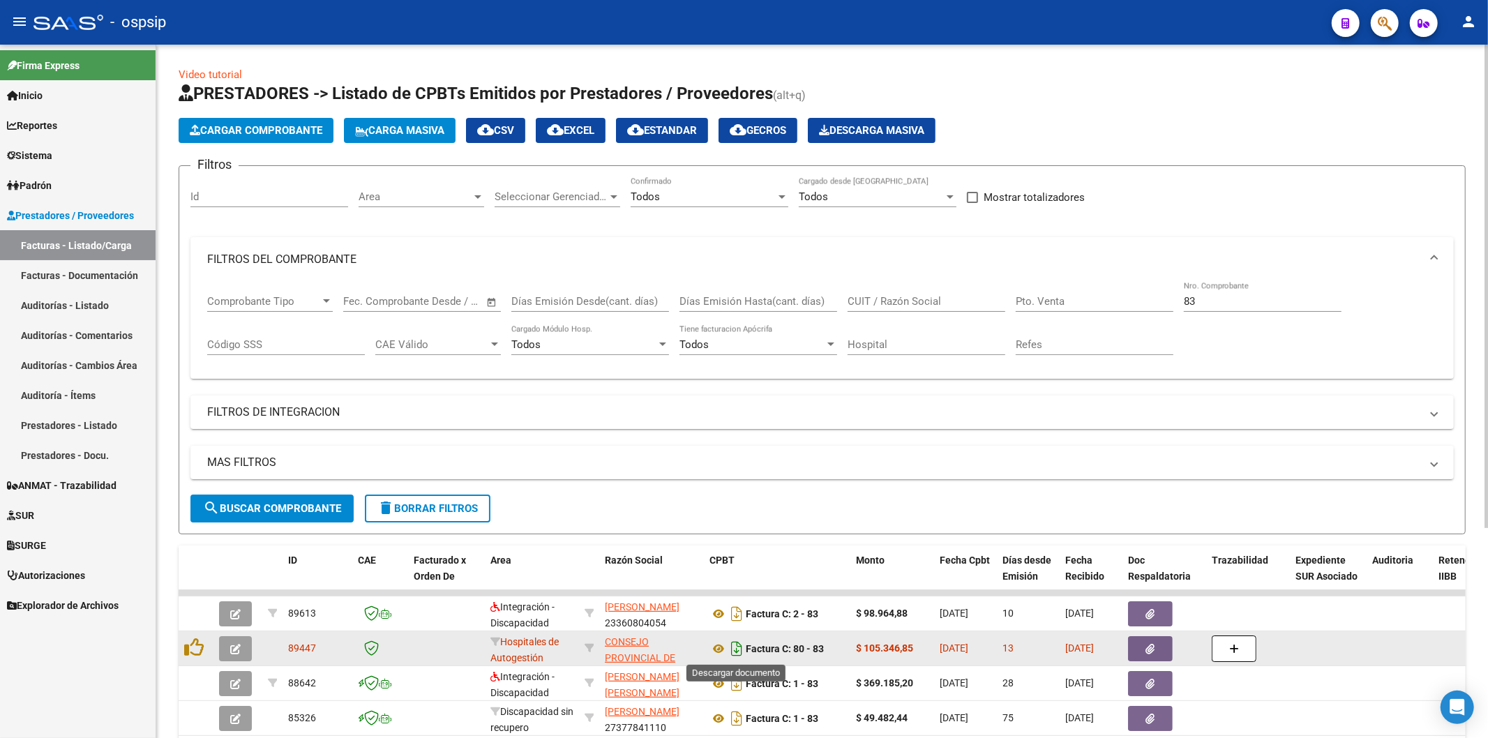
click at [737, 650] on icon "Descargar documento" at bounding box center [737, 649] width 18 height 22
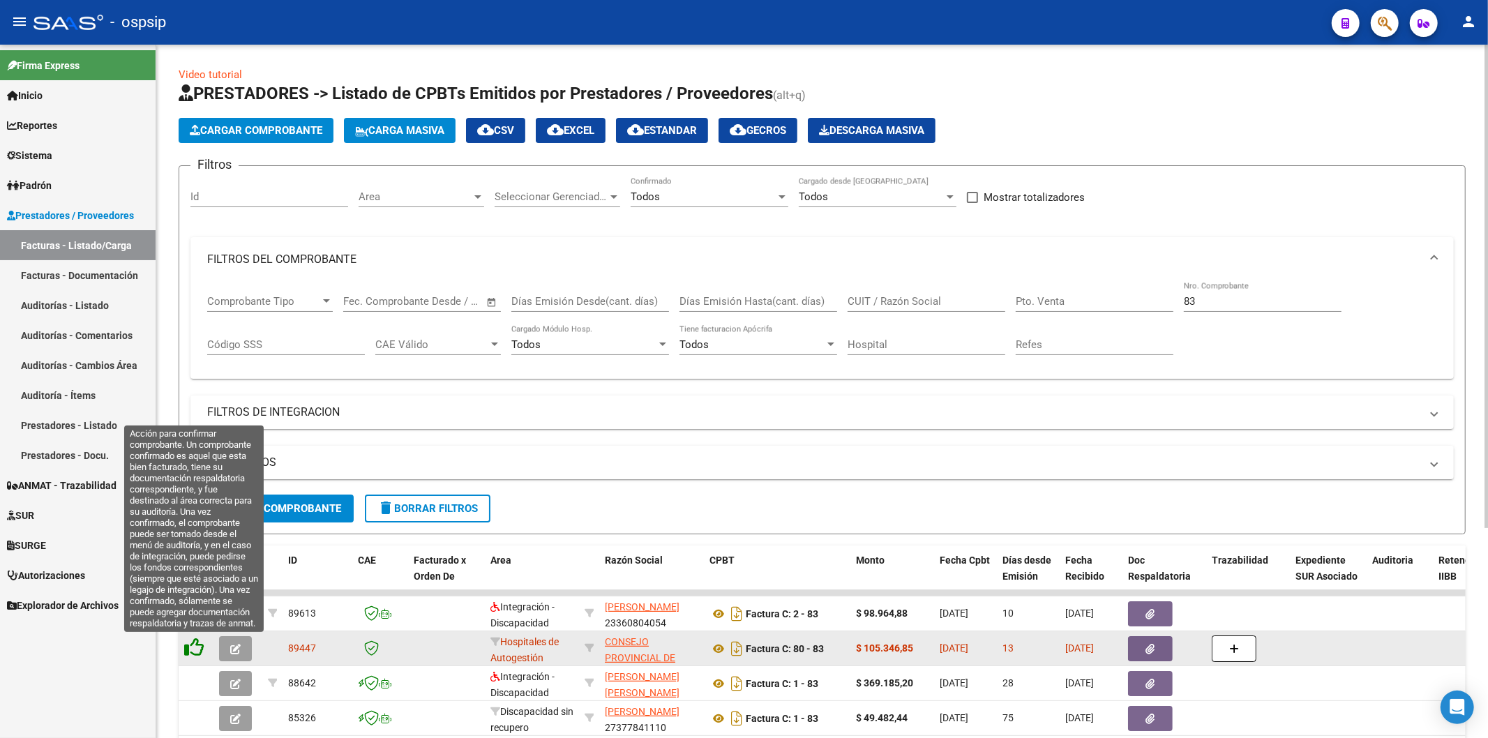
click at [200, 645] on icon at bounding box center [194, 648] width 20 height 20
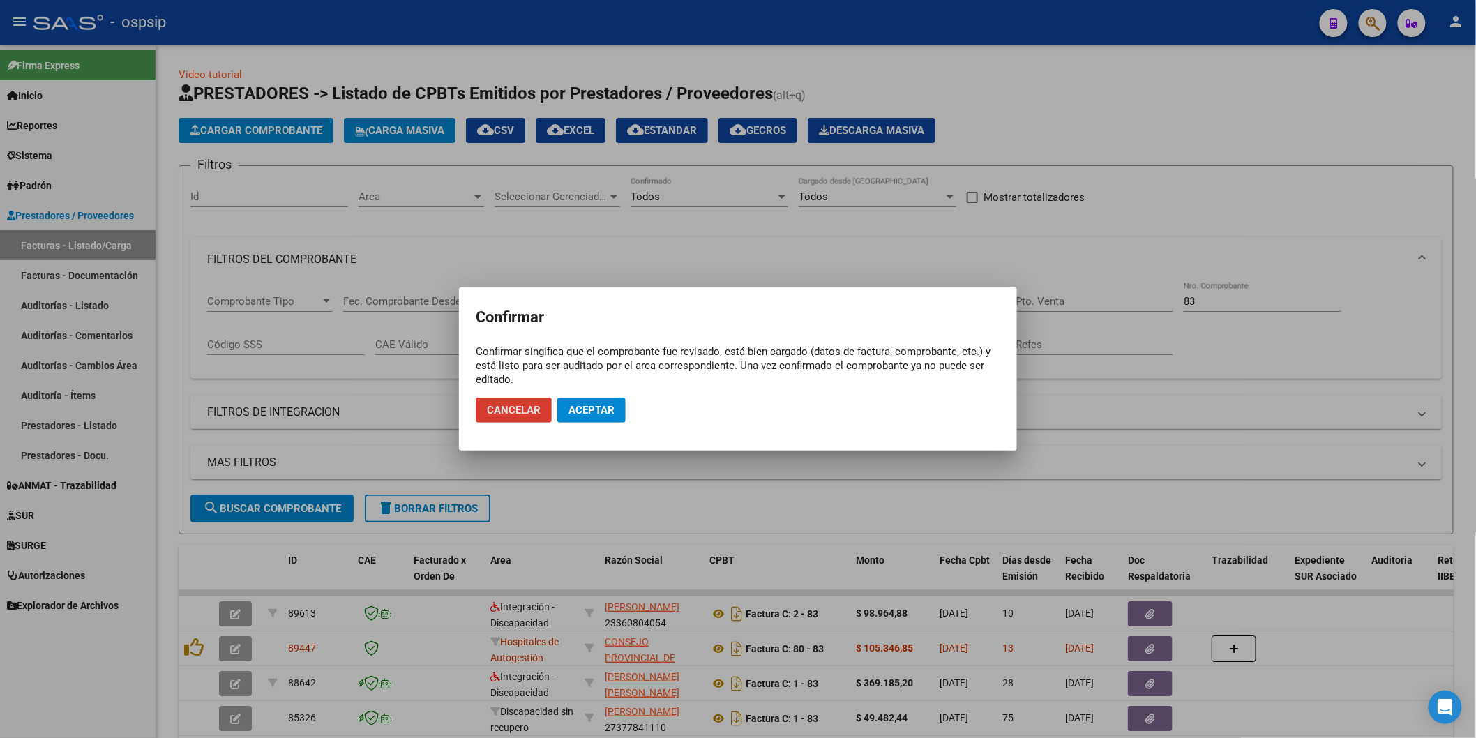
click at [590, 413] on span "Aceptar" at bounding box center [592, 410] width 46 height 13
